Goal: Check status: Check status

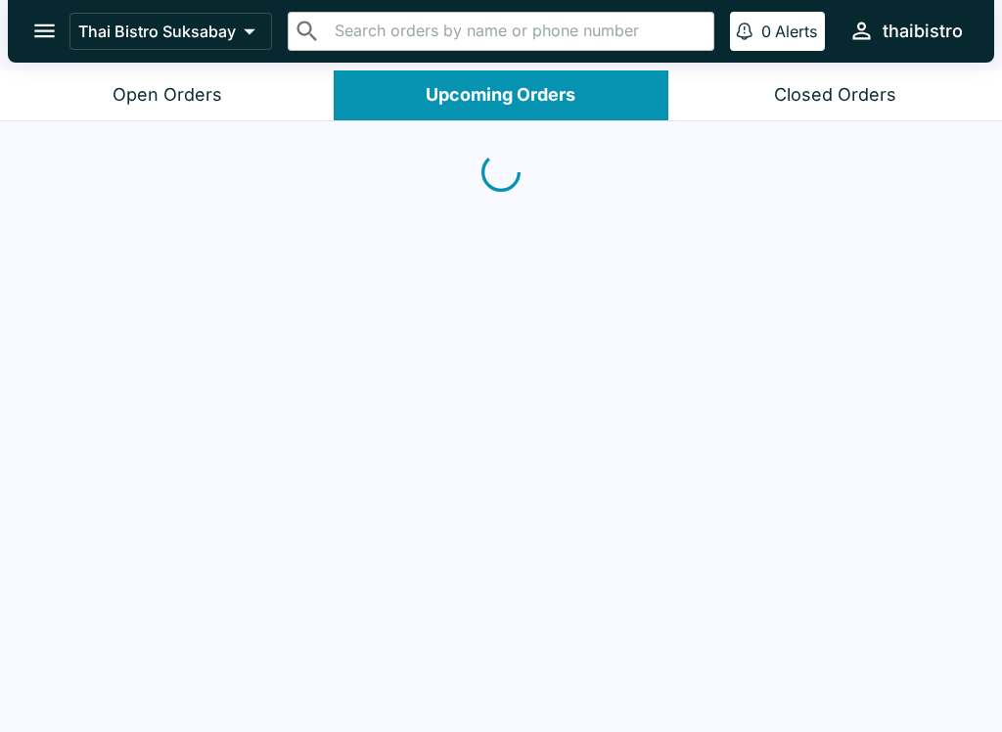
click at [799, 84] on div "Closed Orders" at bounding box center [835, 95] width 122 height 23
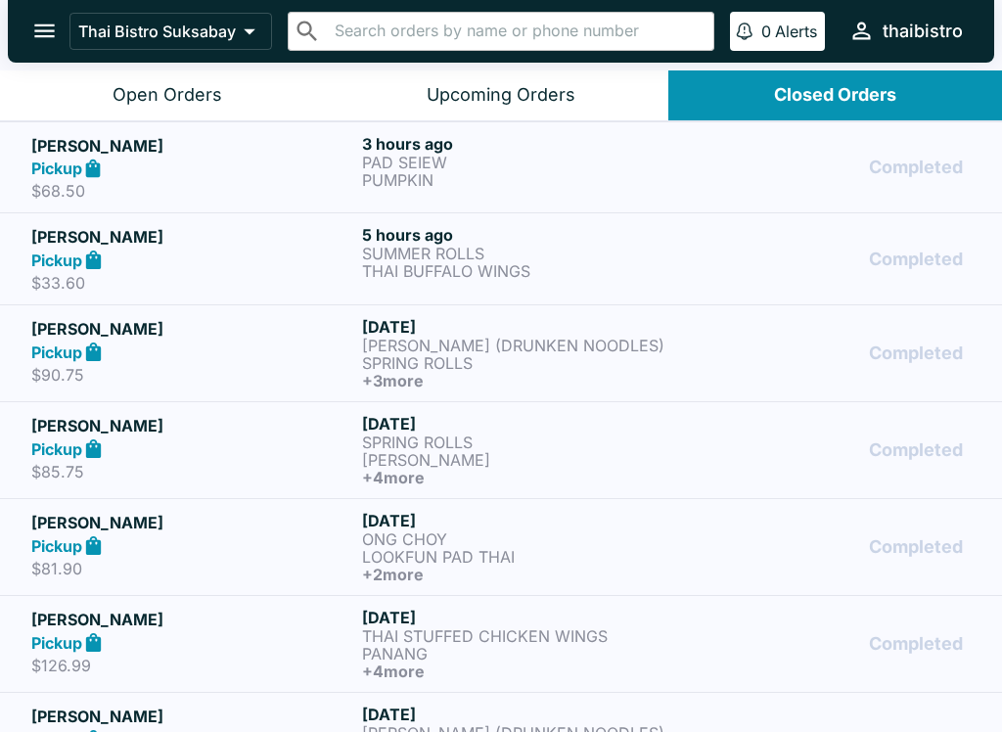
click at [108, 79] on button "Open Orders" at bounding box center [167, 95] width 334 height 50
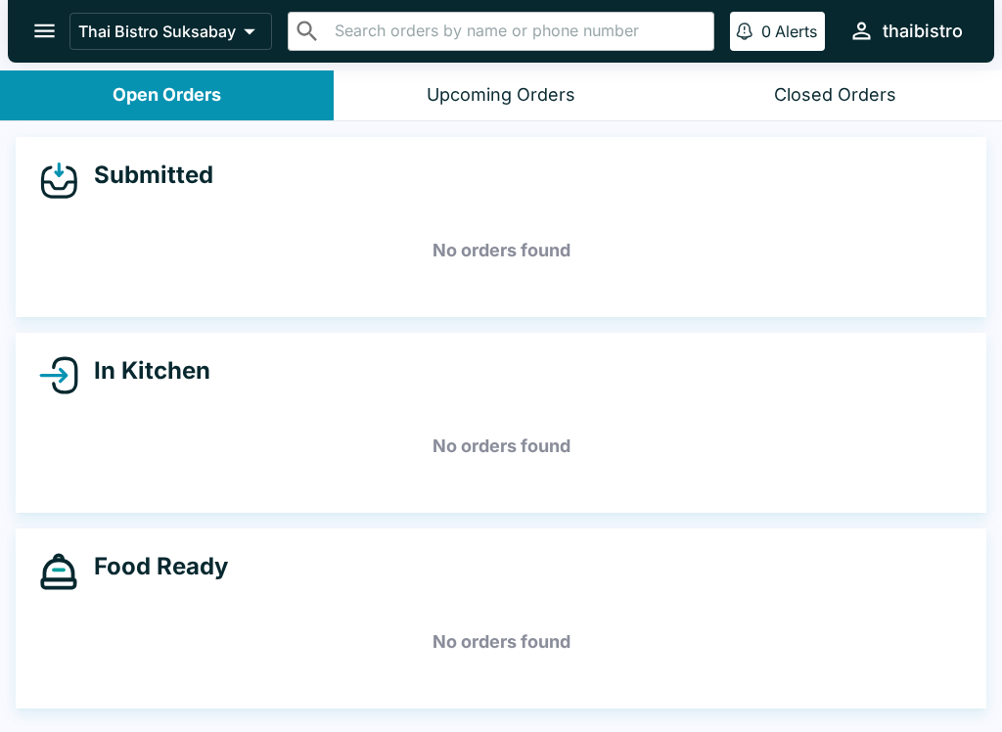
click at [520, 116] on button "Upcoming Orders" at bounding box center [501, 95] width 334 height 50
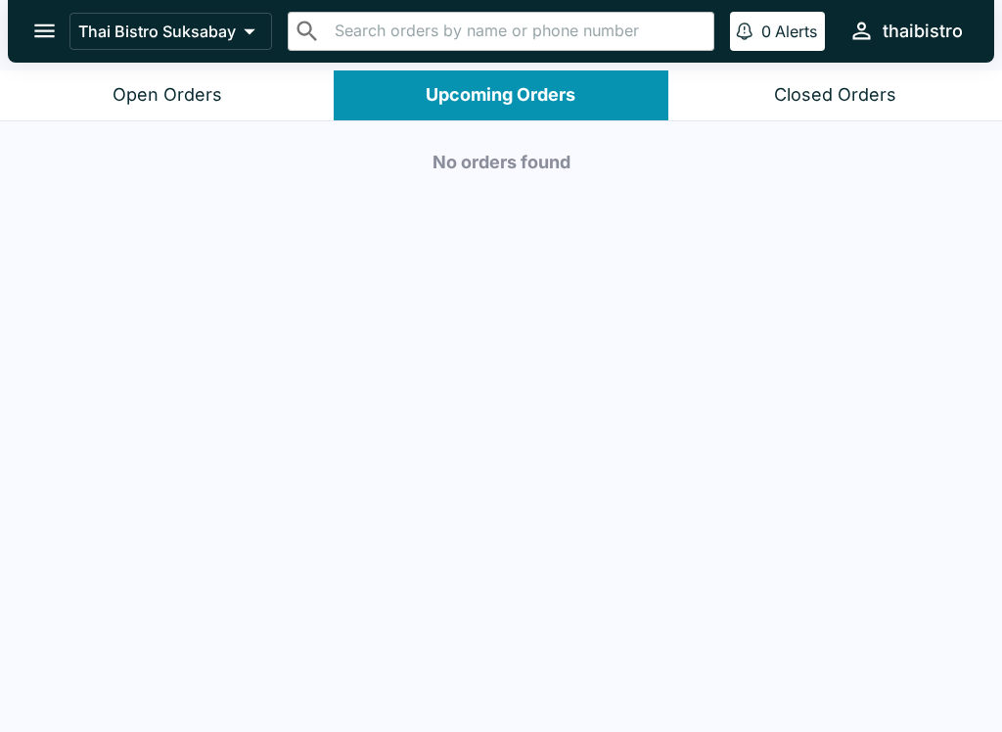
click at [191, 97] on div "Open Orders" at bounding box center [168, 95] width 110 height 23
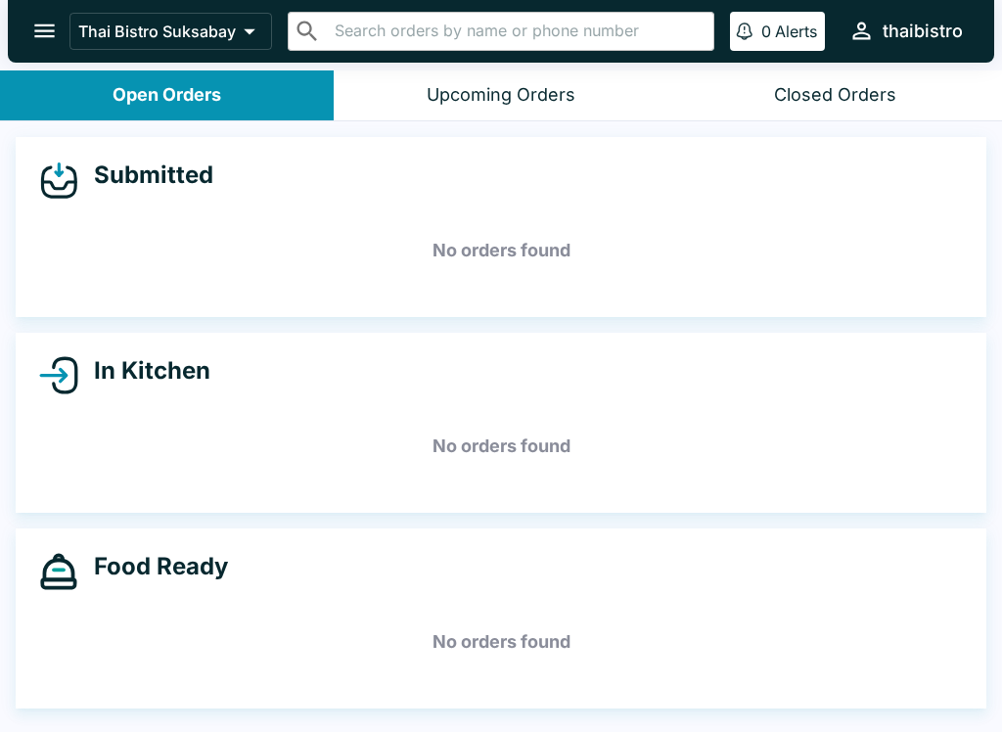
click at [892, 84] on div "Closed Orders" at bounding box center [835, 95] width 122 height 23
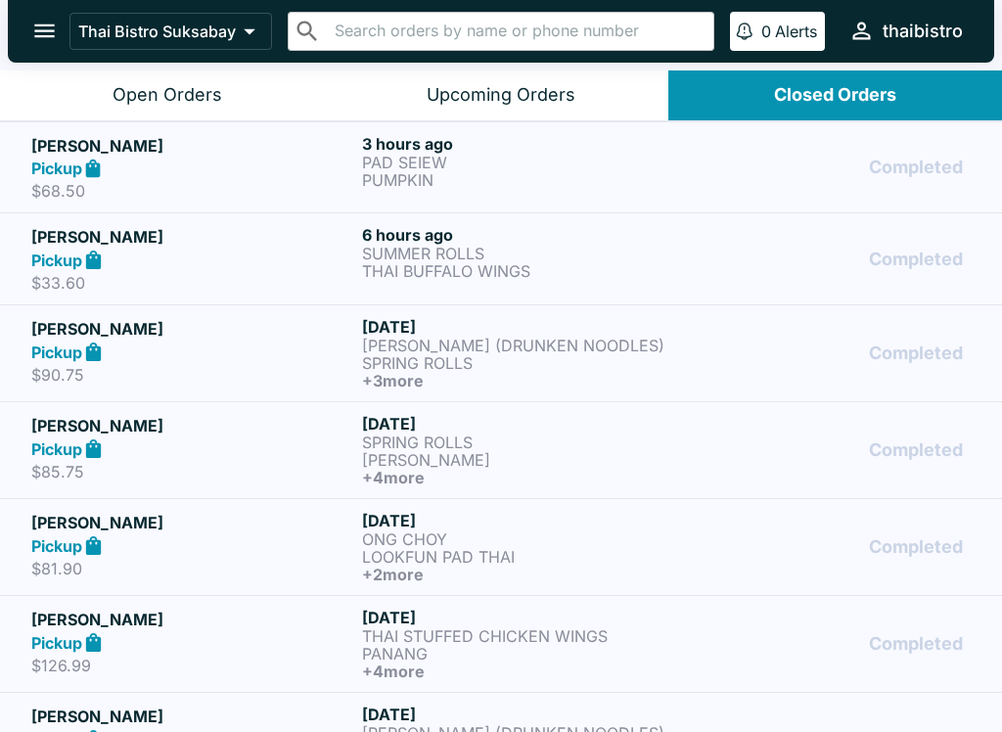
click at [537, 142] on h6 "3 hours ago" at bounding box center [523, 144] width 323 height 20
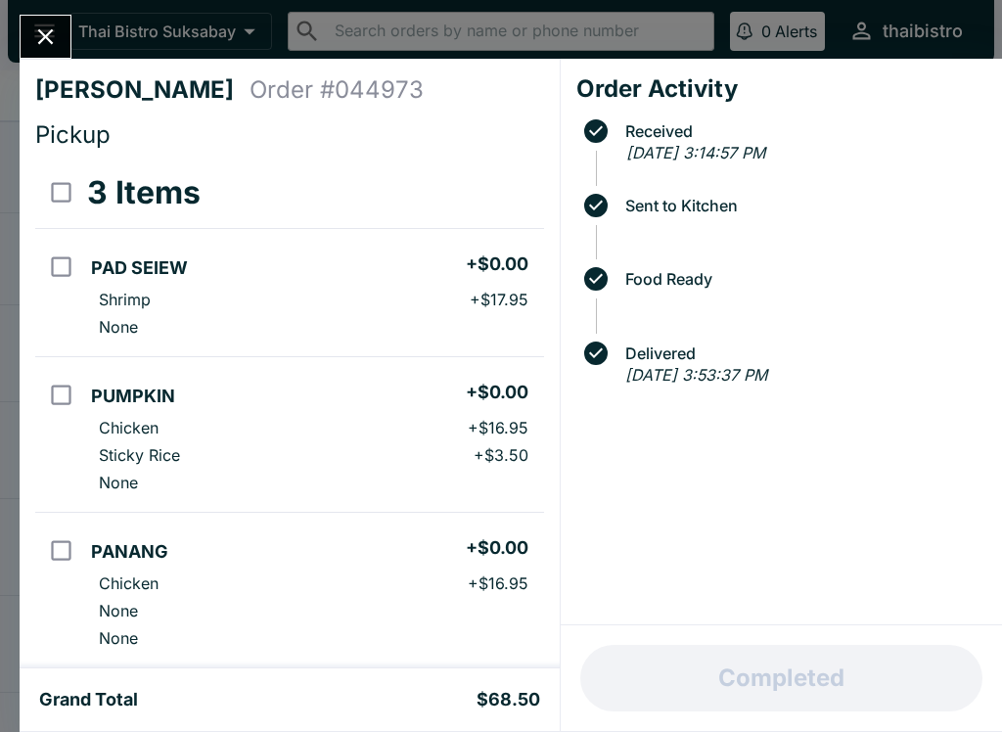
click at [64, 20] on div at bounding box center [46, 37] width 52 height 44
click at [69, 33] on button "Close" at bounding box center [46, 37] width 50 height 42
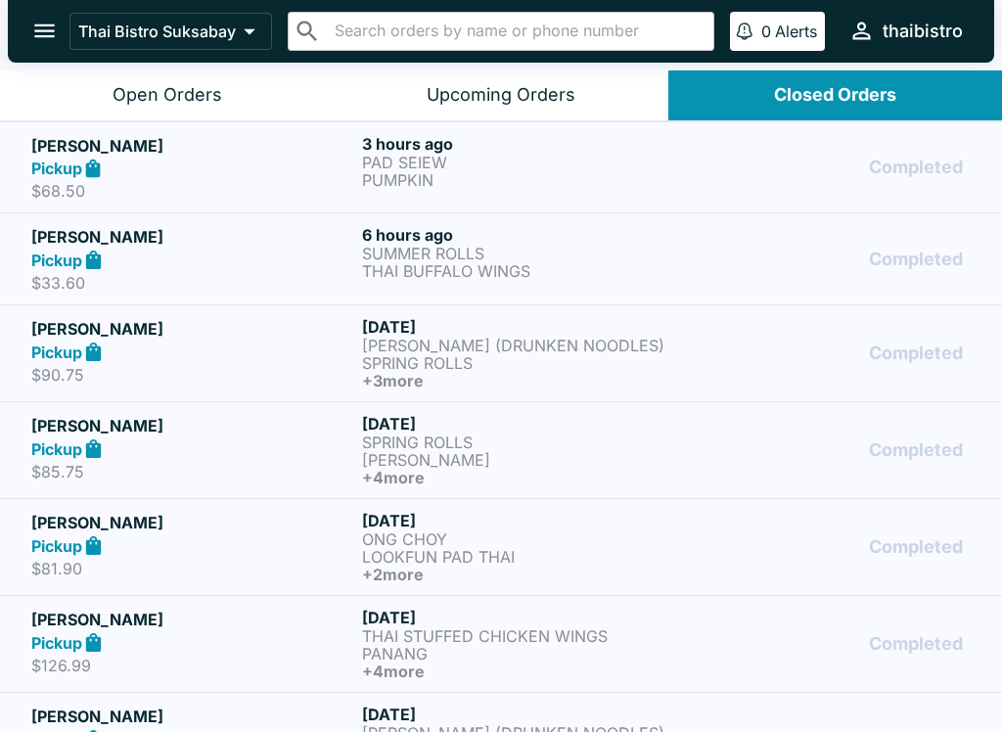
click at [200, 85] on div "Open Orders" at bounding box center [168, 95] width 110 height 23
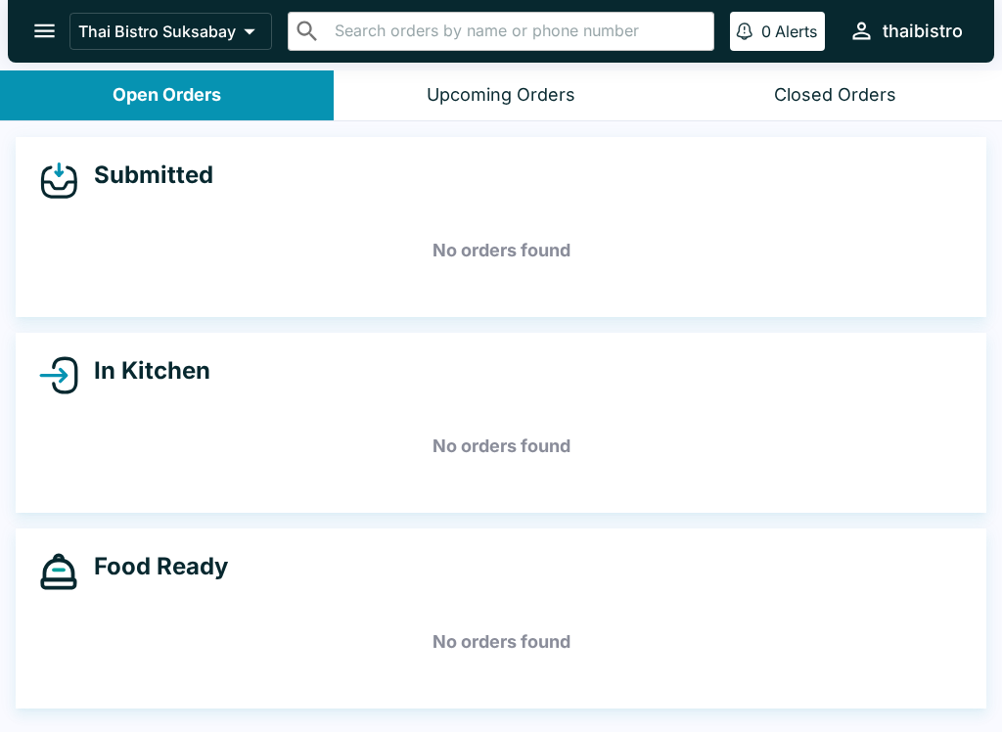
click at [528, 118] on button "Upcoming Orders" at bounding box center [501, 95] width 334 height 50
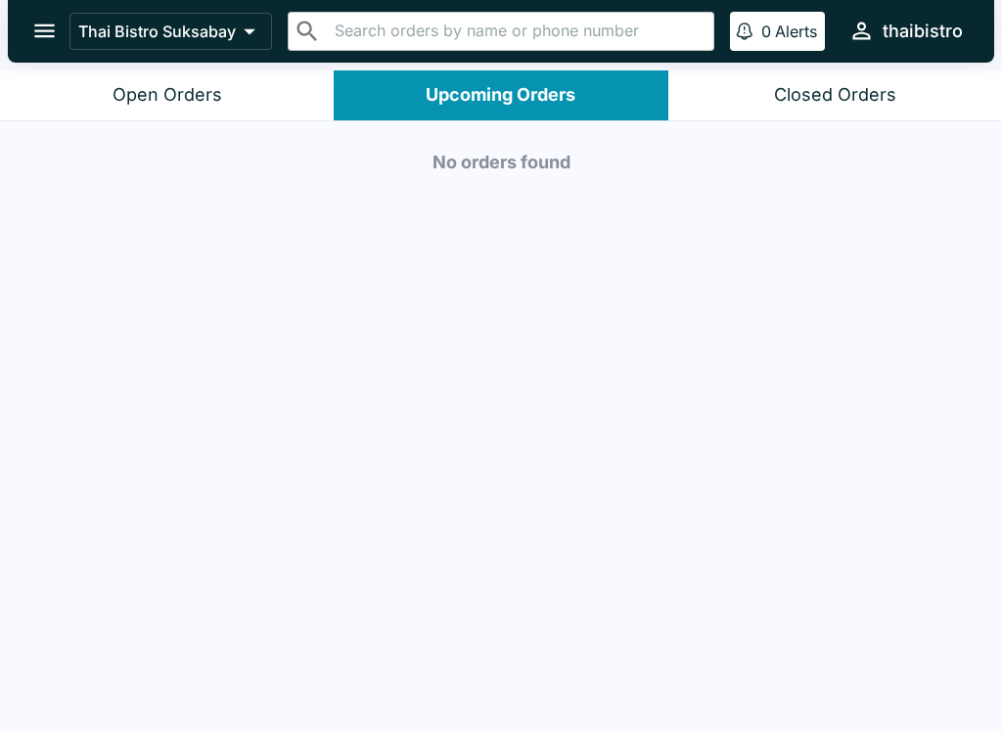
click at [242, 98] on button "Open Orders" at bounding box center [167, 95] width 334 height 50
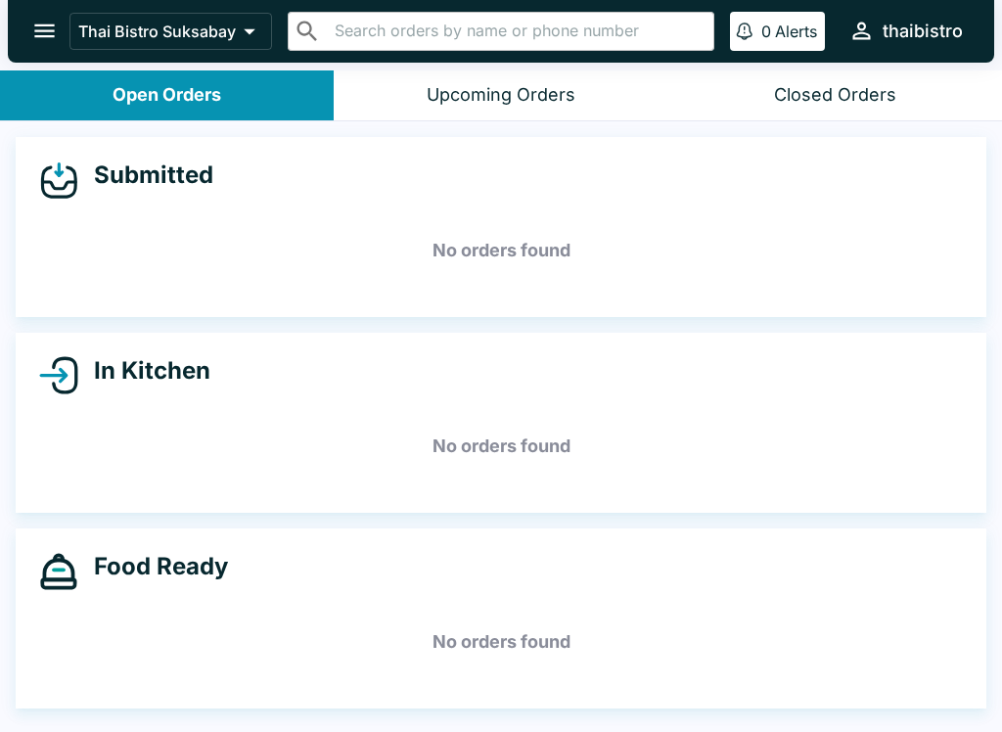
click at [568, 104] on div "Upcoming Orders" at bounding box center [501, 95] width 149 height 23
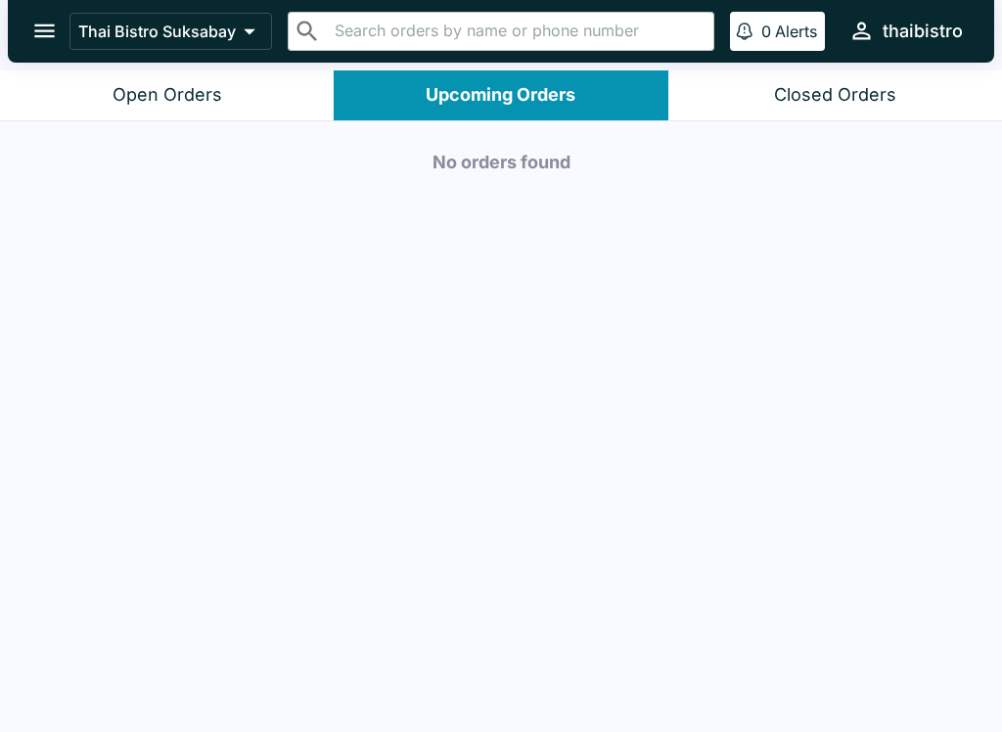
click at [294, 99] on button "Open Orders" at bounding box center [167, 95] width 334 height 50
